Goal: Transaction & Acquisition: Purchase product/service

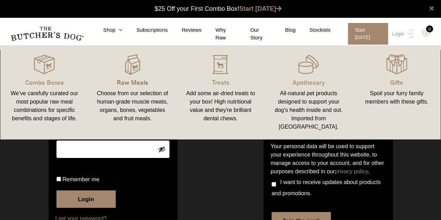
click at [129, 80] on p "Raw Meals" at bounding box center [132, 81] width 71 height 9
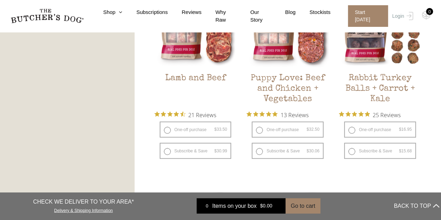
scroll to position [627, 0]
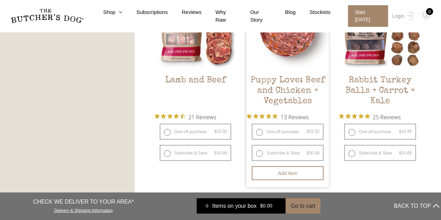
click at [281, 88] on h2 "Puppy Love: Beef and Chicken + Vegetables" at bounding box center [287, 91] width 82 height 33
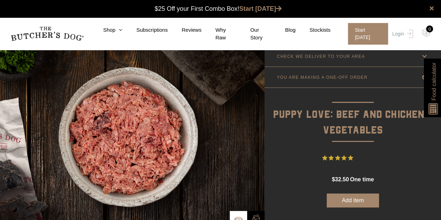
click at [350, 200] on button "Add item" at bounding box center [352, 200] width 52 height 14
click at [424, 34] on img at bounding box center [426, 32] width 9 height 9
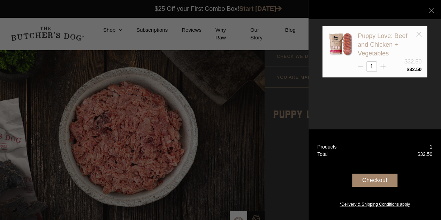
click at [370, 45] on link "Puppy Love: Beef and Chicken + Vegetables" at bounding box center [381, 44] width 49 height 24
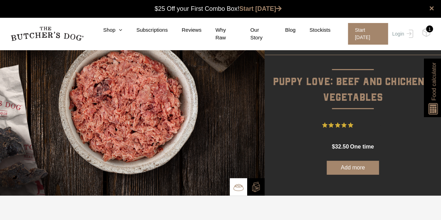
scroll to position [105, 0]
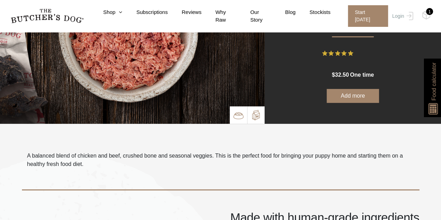
click at [262, 116] on p at bounding box center [255, 114] width 17 height 17
click at [256, 115] on img at bounding box center [256, 115] width 10 height 10
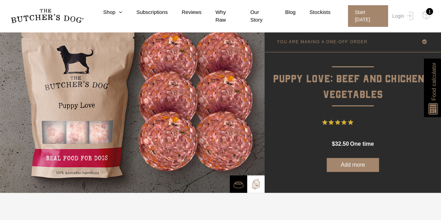
scroll to position [0, 0]
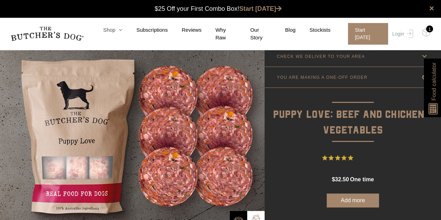
click at [122, 32] on icon at bounding box center [118, 29] width 7 height 5
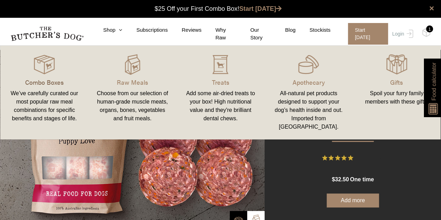
click at [44, 80] on p "Combo Boxes" at bounding box center [44, 81] width 71 height 9
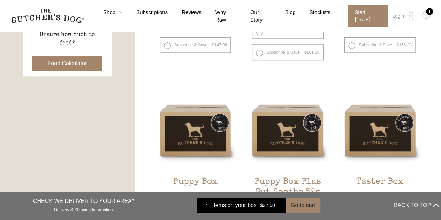
scroll to position [418, 0]
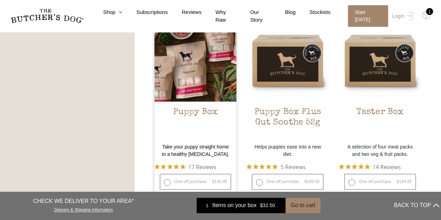
click at [186, 110] on h2 "Puppy Box" at bounding box center [195, 123] width 82 height 33
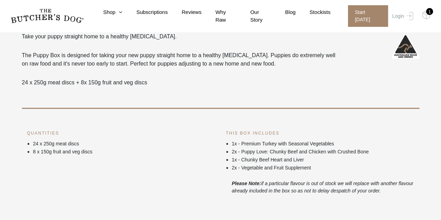
scroll to position [174, 0]
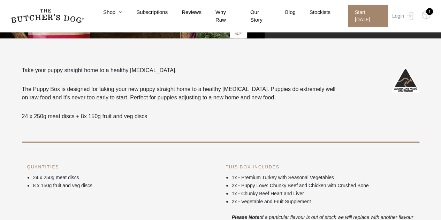
click at [90, 144] on div "Take your puppy straight home to a healthy raw diet. The Puppy Box is designed …" at bounding box center [220, 147] width 397 height 162
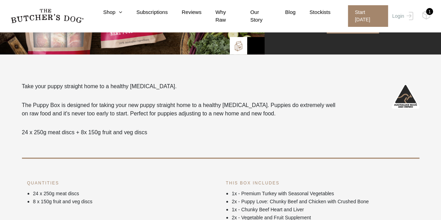
scroll to position [105, 0]
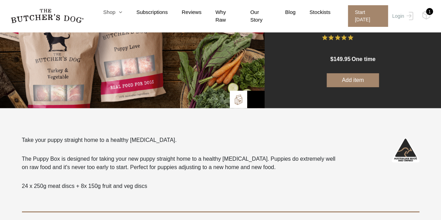
click at [122, 13] on icon at bounding box center [118, 11] width 7 height 5
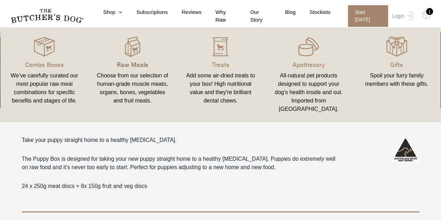
click at [132, 63] on p "Raw Meals" at bounding box center [132, 64] width 71 height 9
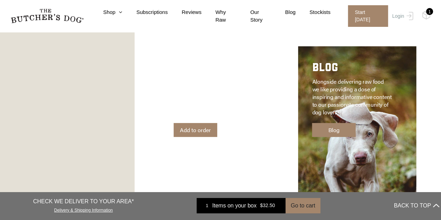
scroll to position [1150, 0]
